Goal: Feedback & Contribution: Submit feedback/report problem

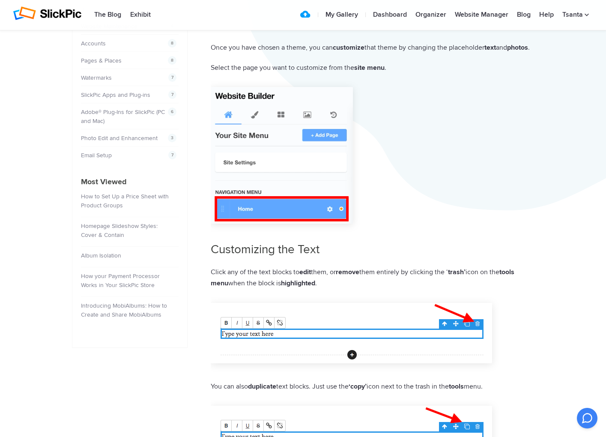
scroll to position [109, 0]
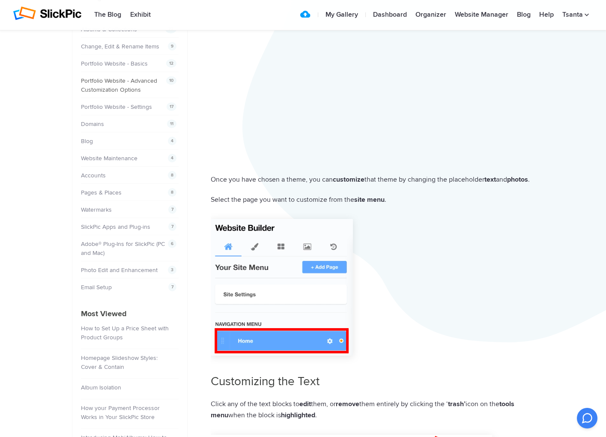
click at [112, 78] on link "Portfolio Website - Advanced Customization Options" at bounding box center [119, 85] width 76 height 16
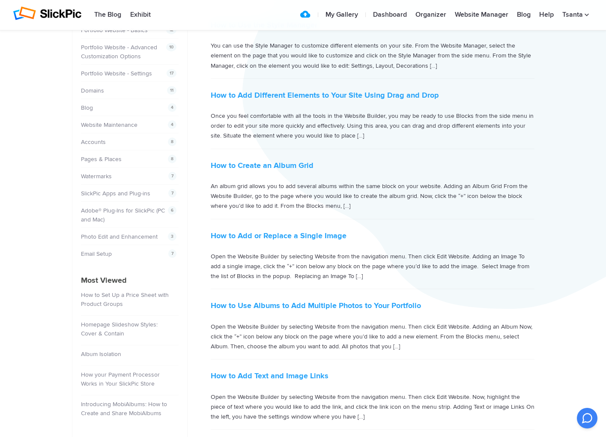
scroll to position [39, 0]
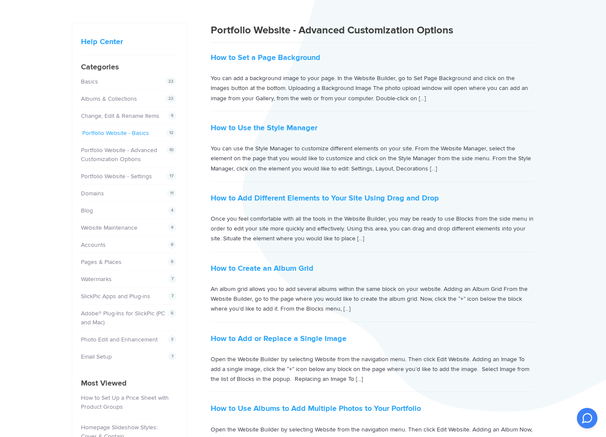
click at [114, 130] on link "Portfolio Website - Basics" at bounding box center [115, 132] width 67 height 7
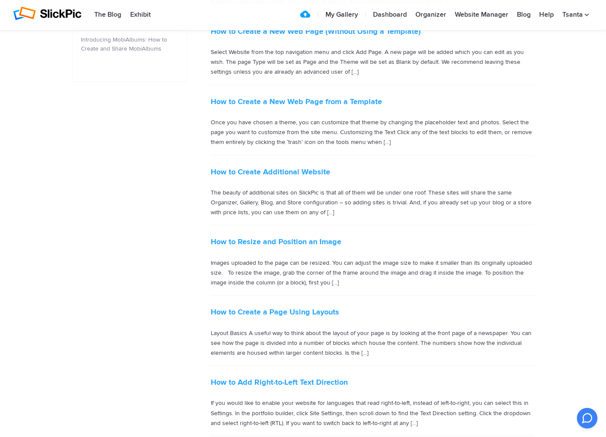
scroll to position [408, 0]
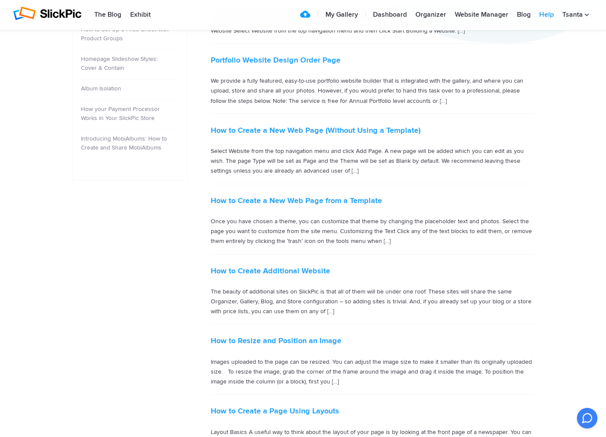
click at [544, 18] on link "Help" at bounding box center [546, 14] width 23 height 17
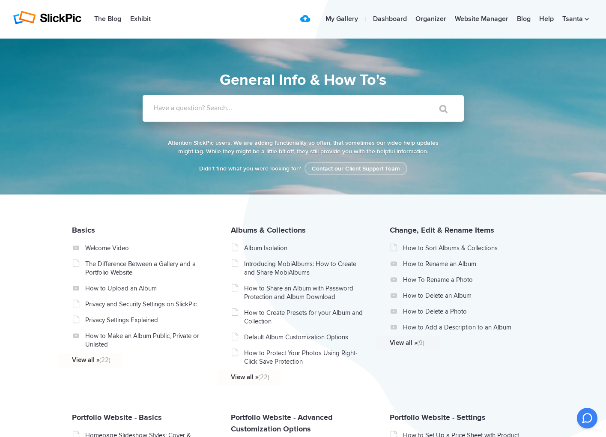
click at [212, 107] on label "Have a question? Search..." at bounding box center [314, 108] width 321 height 9
click at [212, 107] on input "Have a question? Search..." at bounding box center [286, 108] width 286 height 27
type input "base code"
click at [422, 99] on input "" at bounding box center [440, 109] width 36 height 21
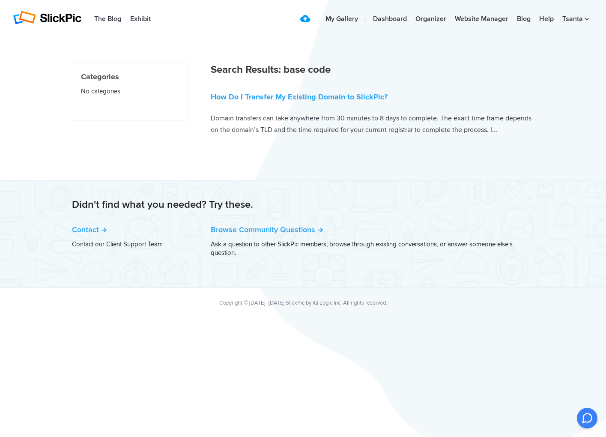
click at [358, 62] on h1 "Search Results: base code" at bounding box center [373, 72] width 324 height 20
click at [354, 66] on h1 "Search Results: base code" at bounding box center [373, 72] width 324 height 20
click at [472, 20] on link "Website Manager" at bounding box center [482, 19] width 62 height 17
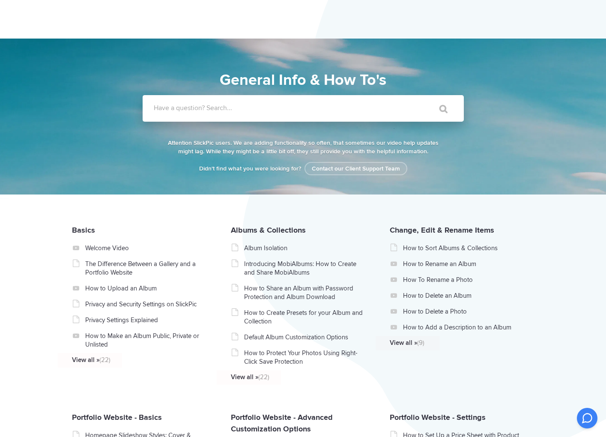
click at [182, 103] on input "Have a question? Search..." at bounding box center [286, 108] width 286 height 27
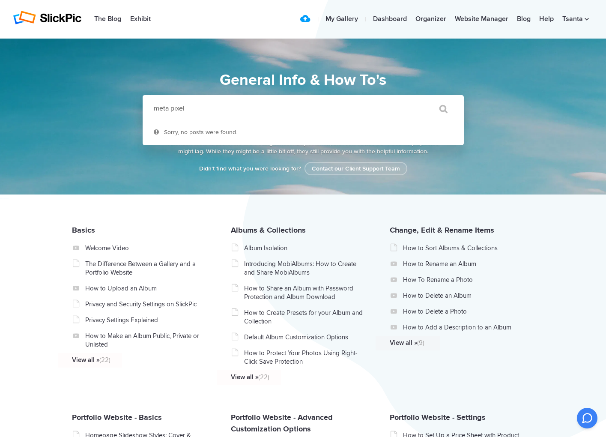
type input "meta pixel"
click at [422, 99] on input "" at bounding box center [440, 109] width 36 height 21
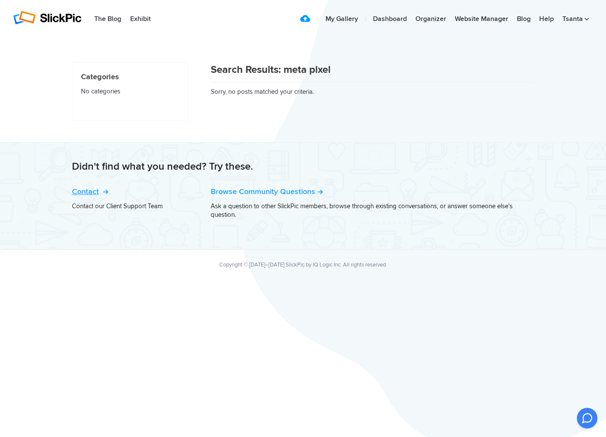
click at [91, 191] on link "Contact" at bounding box center [89, 191] width 35 height 9
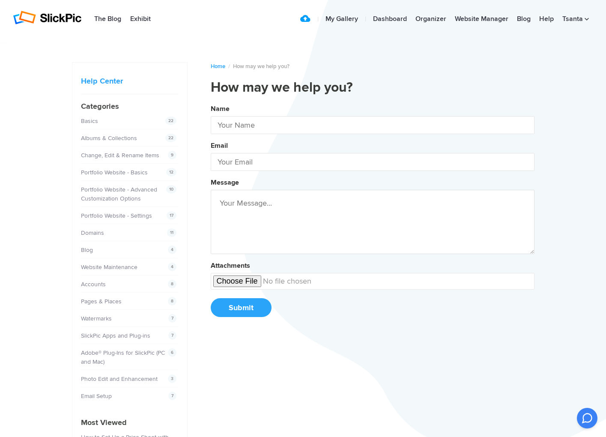
type input "[PERSON_NAME]"
type input "[EMAIL_ADDRESS][DOMAIN_NAME]"
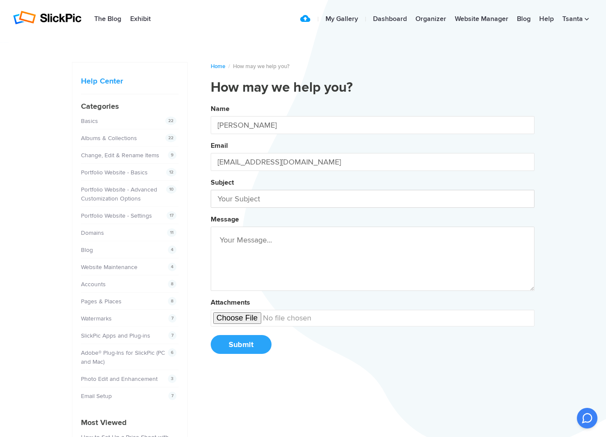
click at [286, 193] on input "text" at bounding box center [373, 199] width 324 height 18
click at [211, 102] on button "Name [PERSON_NAME] Email [EMAIL_ADDRESS][DOMAIN_NAME] Subject Meta Message Atta…" at bounding box center [373, 232] width 324 height 261
type input "Meta Pixel"
type textarea "i"
click at [211, 102] on button "Name [PERSON_NAME] Email [EMAIL_ADDRESS][DOMAIN_NAME] Subject Meta Pixel Messag…" at bounding box center [373, 232] width 324 height 261
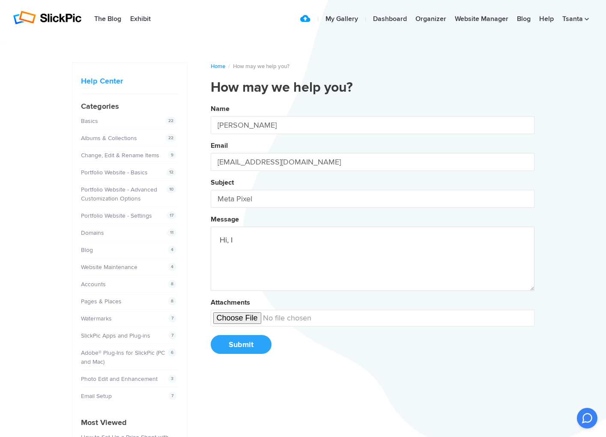
click at [211, 102] on button "Name [PERSON_NAME] Email [EMAIL_ADDRESS][DOMAIN_NAME] Subject Meta Pixel Messag…" at bounding box center [373, 232] width 324 height 261
click at [211, 102] on button "Name Tsanta Rakotojoelinandrasana Email admin@memories-reimagined.com Subject M…" at bounding box center [373, 232] width 324 height 261
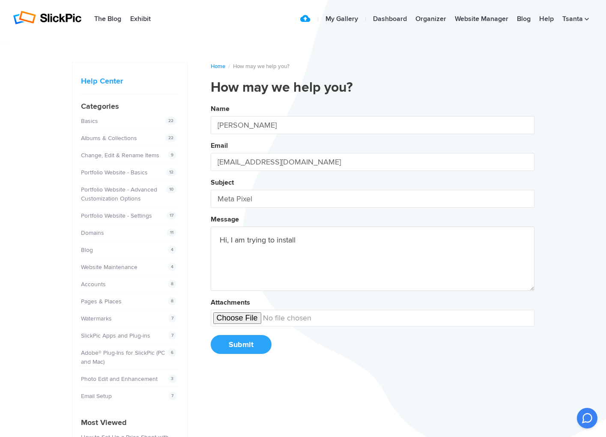
click at [211, 102] on button "Name Tsanta Rakotojoelinandrasana Email admin@memories-reimagined.com Subject M…" at bounding box center [373, 232] width 324 height 261
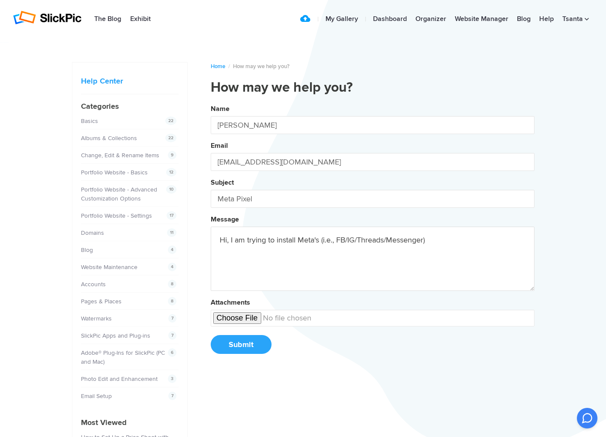
click at [473, 242] on textarea "Hi, I am trying to install Meta's (i.e., FB/IG/Threads/Messenger)" at bounding box center [373, 259] width 324 height 64
click at [211, 102] on button "Name Tsanta Rakotojoelinandrasana Email admin@memories-reimagined.com Subject M…" at bounding box center [373, 232] width 324 height 261
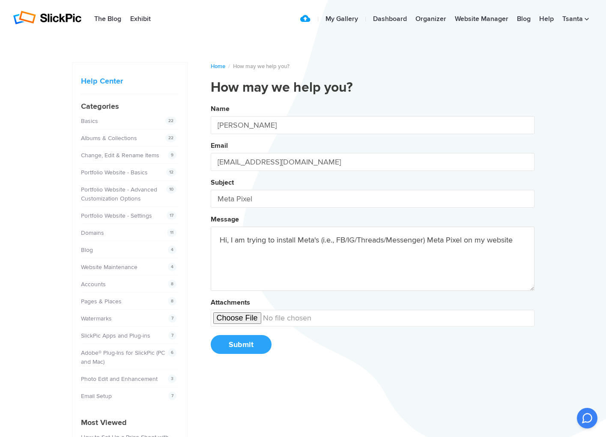
click at [211, 102] on button "Name Tsanta Rakotojoelinandrasana Email admin@memories-reimagined.com Subject M…" at bounding box center [373, 232] width 324 height 261
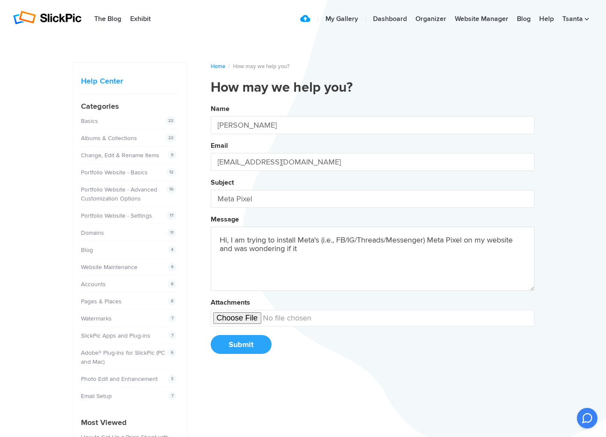
click at [211, 102] on button "Name Tsanta Rakotojoelinandrasana Email admin@memories-reimagined.com Subject M…" at bounding box center [373, 232] width 324 height 261
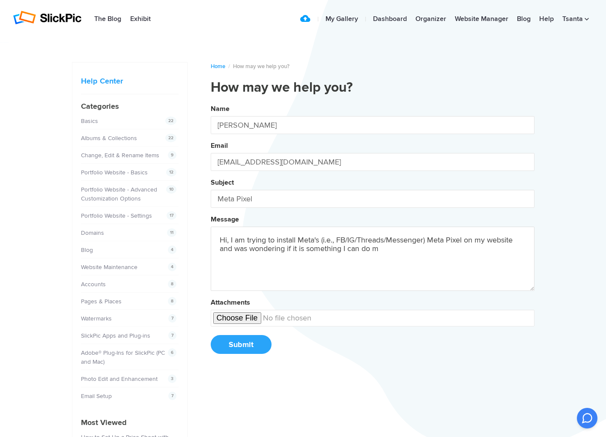
click at [211, 102] on button "Name Tsanta Rakotojoelinandrasana Email admin@memories-reimagined.com Subject M…" at bounding box center [373, 232] width 324 height 261
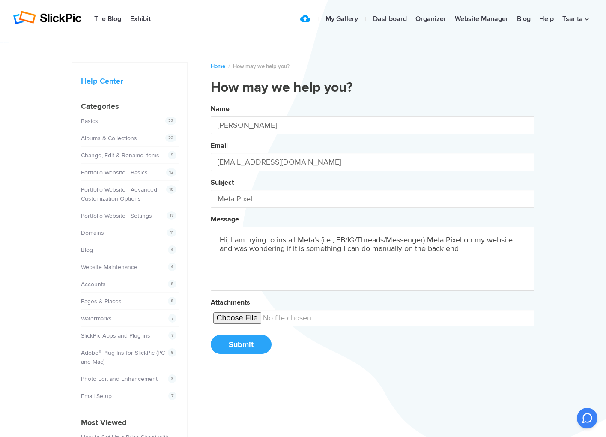
click at [211, 102] on button "Name Tsanta Rakotojoelinandrasana Email admin@memories-reimagined.com Subject M…" at bounding box center [373, 232] width 324 height 261
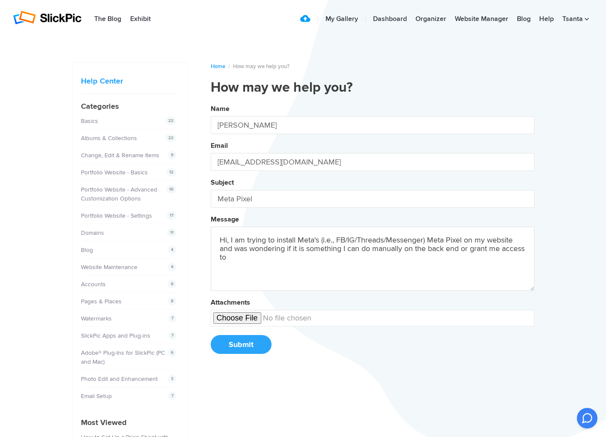
click at [211, 102] on button "Name Tsanta Rakotojoelinandrasana Email admin@memories-reimagined.com Subject M…" at bounding box center [373, 232] width 324 height 261
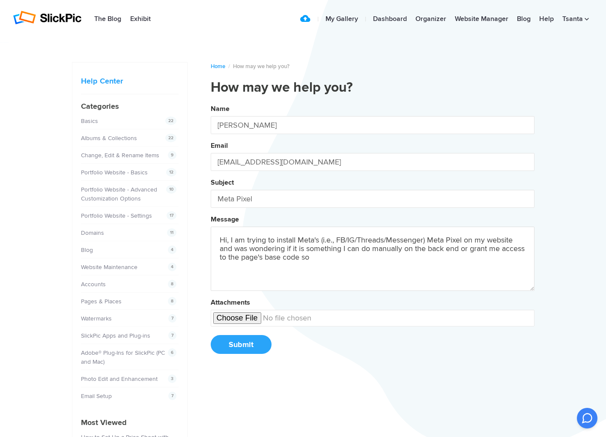
click at [211, 102] on button "Name Tsanta Rakotojoelinandrasana Email admin@memories-reimagined.com Subject M…" at bounding box center [373, 232] width 324 height 261
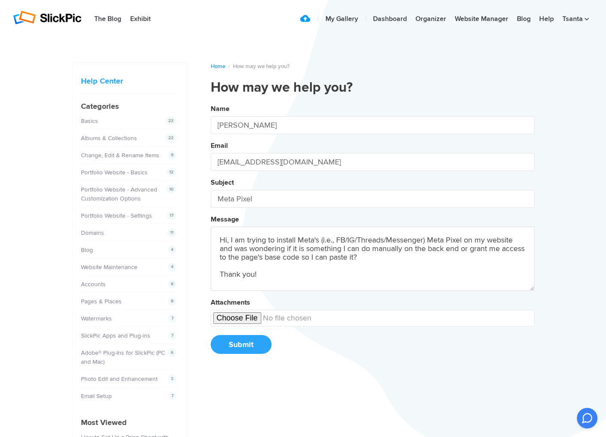
type textarea "Hi, I am trying to install Meta's (i.e., FB/IG/Threads/Messenger) Meta Pixel on…"
click at [256, 344] on button "Submit" at bounding box center [241, 344] width 61 height 19
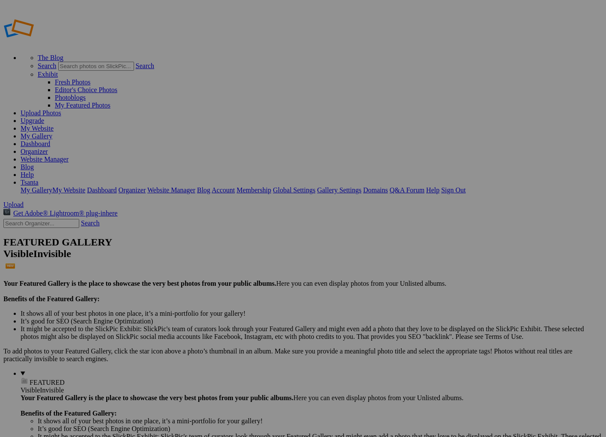
click at [50, 140] on link "Dashboard" at bounding box center [36, 143] width 30 height 7
